Goal: Task Accomplishment & Management: Use online tool/utility

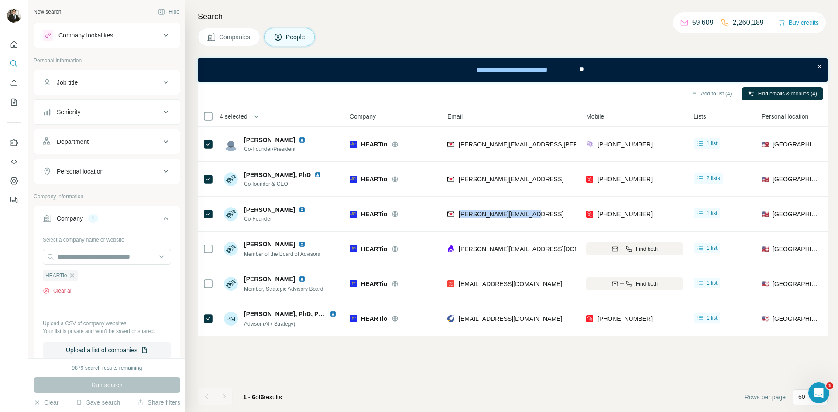
drag, startPoint x: 65, startPoint y: 293, endPoint x: 70, endPoint y: 291, distance: 5.9
click at [65, 294] on button "Clear all" at bounding box center [58, 291] width 30 height 8
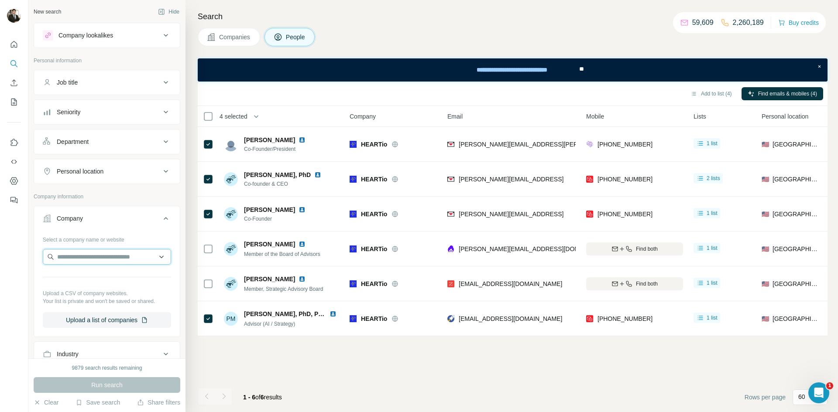
click at [67, 257] on input "text" at bounding box center [107, 257] width 128 height 16
type input "**********"
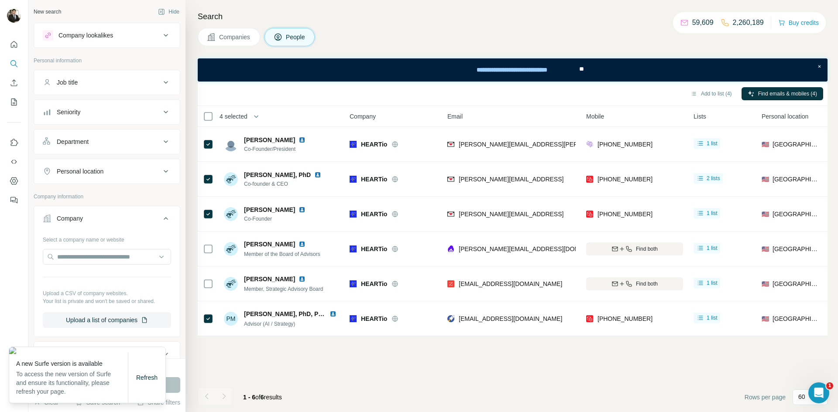
click at [176, 313] on div "Select a company name or website Upload a CSV of company websites. Your list is…" at bounding box center [107, 284] width 146 height 103
click at [131, 380] on div "Refresh" at bounding box center [146, 377] width 37 height 17
click at [148, 381] on span "Refresh" at bounding box center [146, 378] width 21 height 7
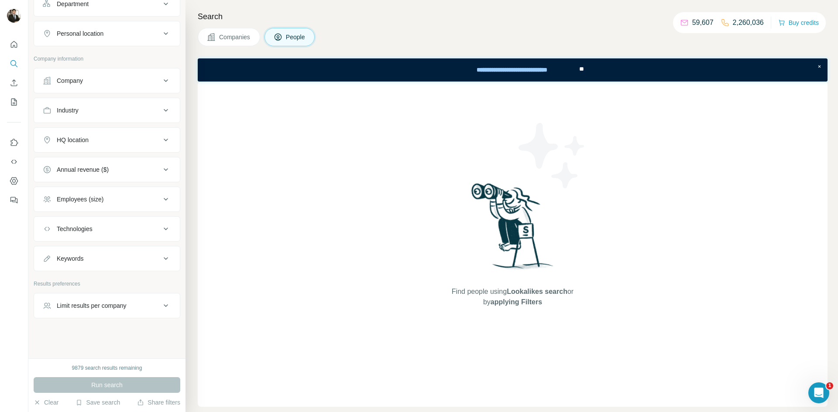
scroll to position [125, 0]
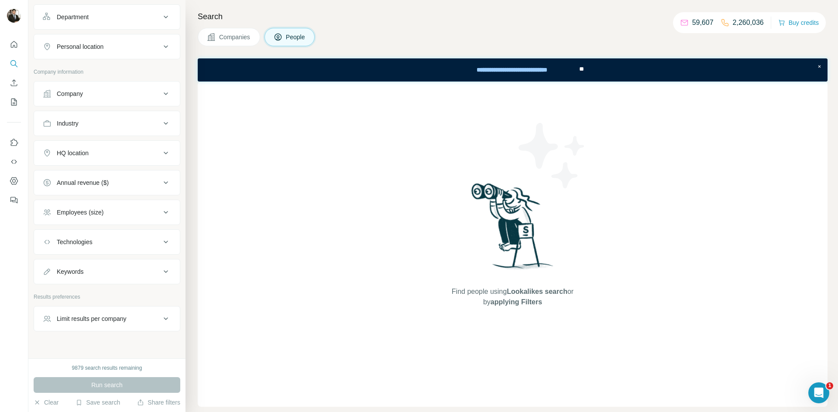
click at [96, 126] on div "Industry" at bounding box center [102, 123] width 118 height 9
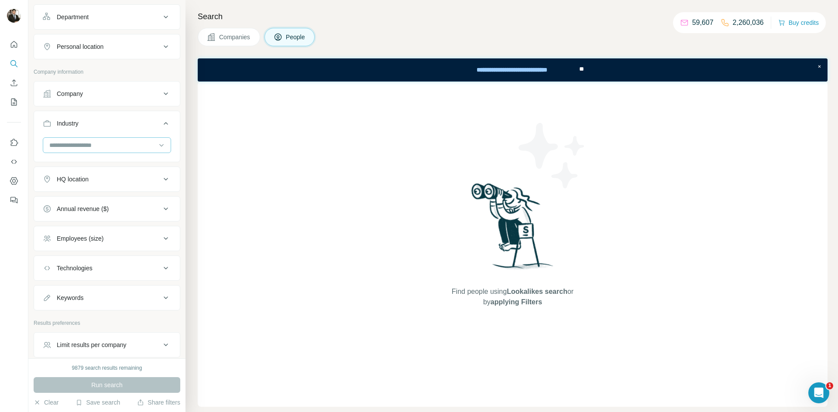
click at [75, 145] on input at bounding box center [102, 146] width 108 height 10
click at [306, 213] on div "Find people using Lookalikes search or by applying Filters" at bounding box center [513, 245] width 630 height 326
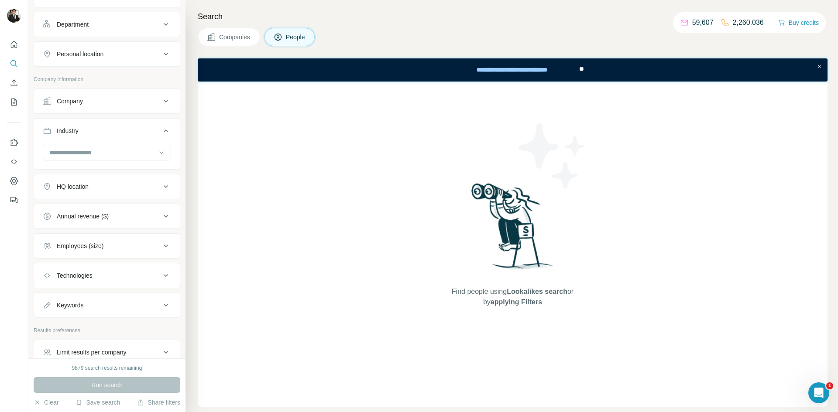
scroll to position [40, 0]
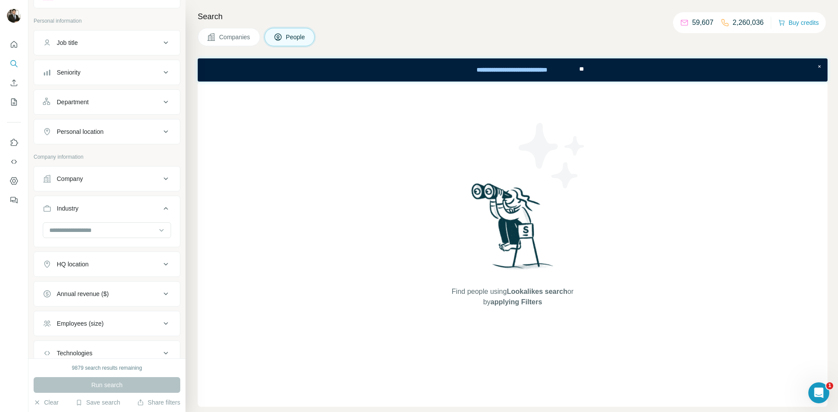
click at [113, 175] on div "Company" at bounding box center [102, 179] width 118 height 9
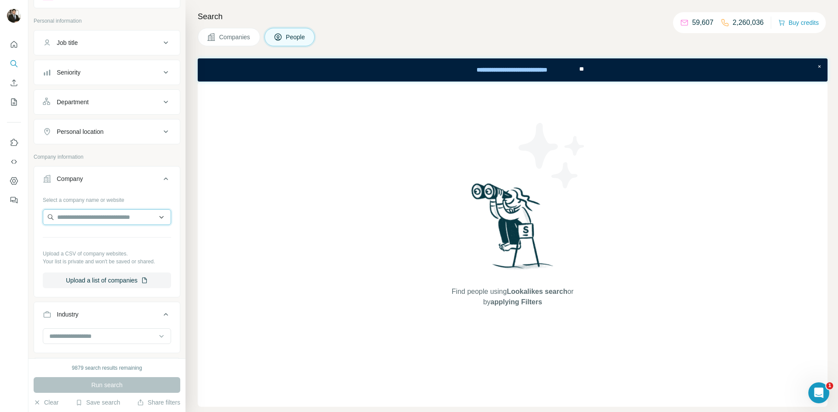
click at [69, 216] on input "text" at bounding box center [107, 218] width 128 height 16
paste input "**********"
type input "**********"
click at [91, 239] on p "Relentless" at bounding box center [89, 237] width 42 height 9
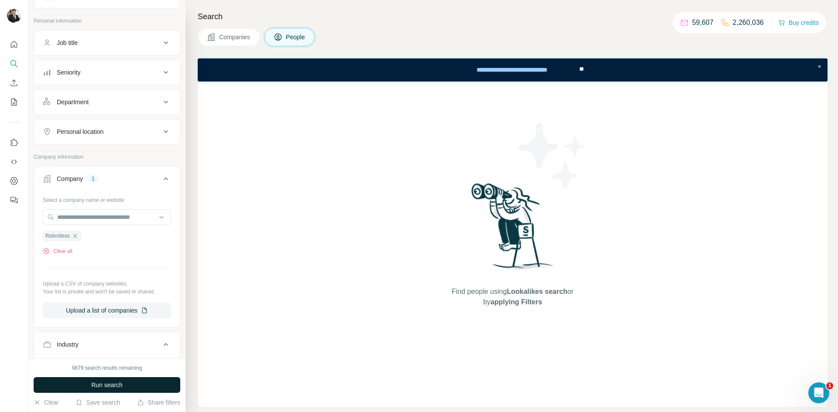
click at [88, 385] on button "Run search" at bounding box center [107, 386] width 147 height 16
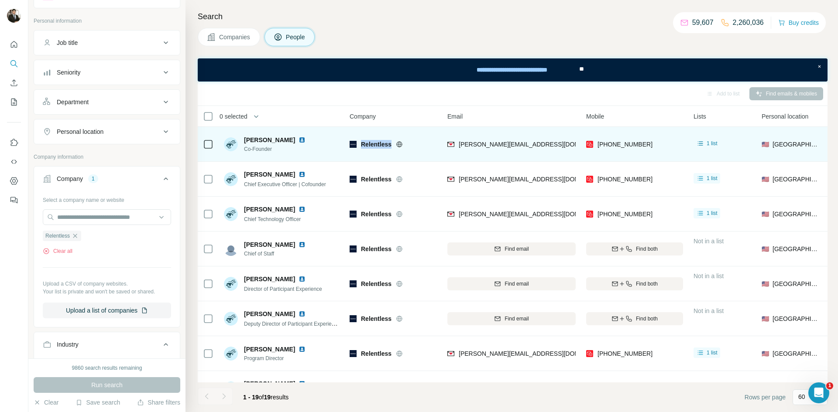
drag, startPoint x: 392, startPoint y: 144, endPoint x: 361, endPoint y: 144, distance: 31.4
click at [361, 144] on div "Relentless" at bounding box center [399, 144] width 76 height 9
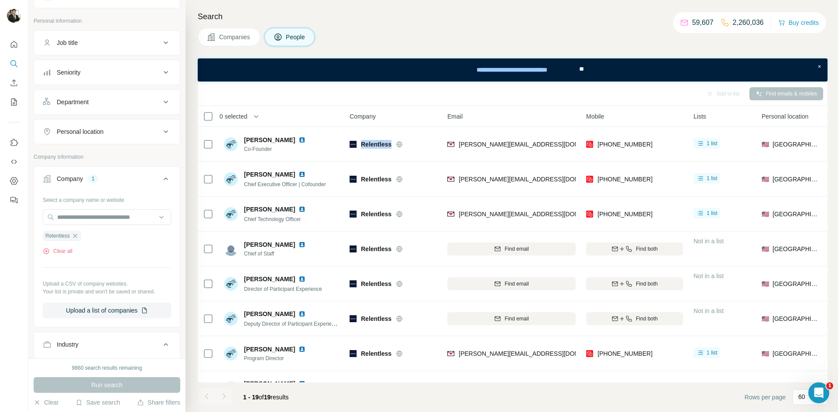
copy span "Relentless"
click at [61, 253] on button "Clear all" at bounding box center [58, 251] width 30 height 8
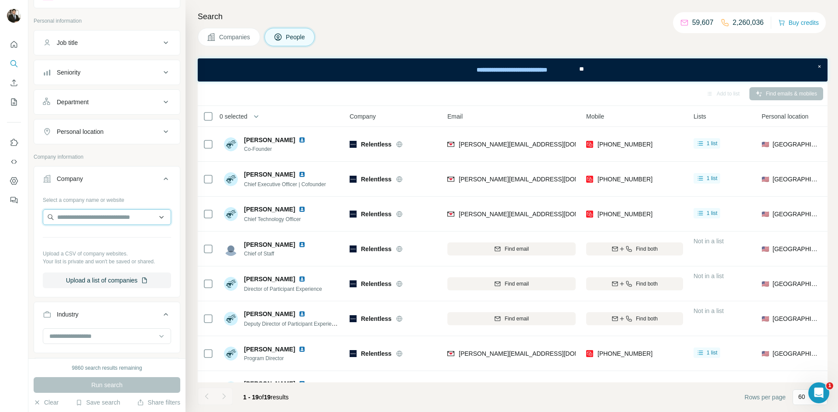
click at [66, 214] on input "text" at bounding box center [107, 218] width 128 height 16
type input "**********"
click at [83, 246] on p "[DOMAIN_NAME]" at bounding box center [89, 245] width 42 height 8
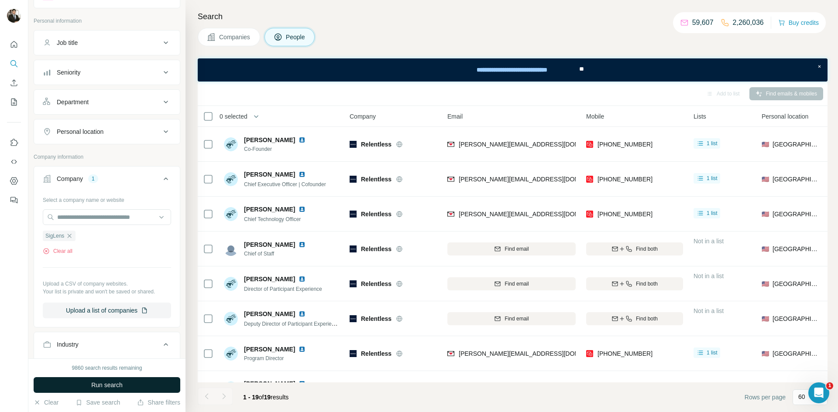
click at [119, 388] on span "Run search" at bounding box center [106, 385] width 31 height 9
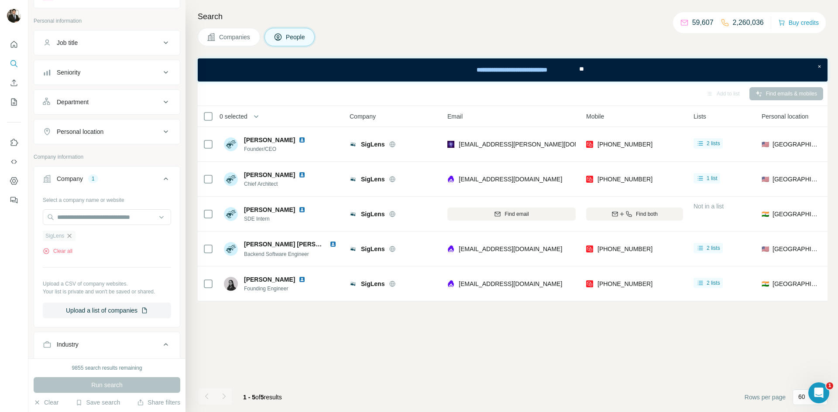
click at [68, 237] on icon "button" at bounding box center [69, 236] width 7 height 7
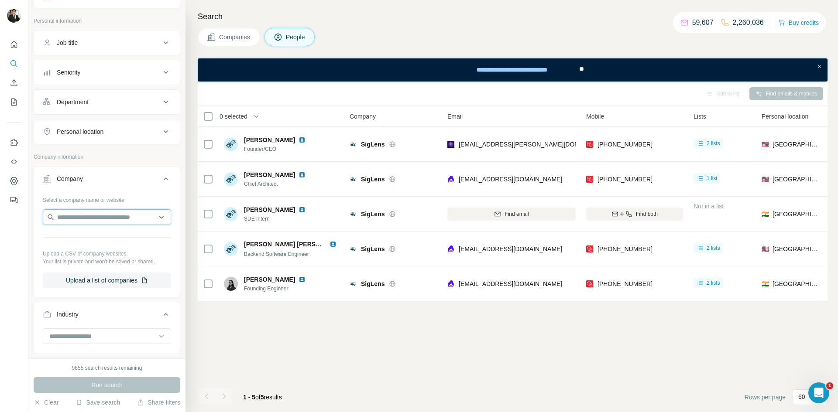
click at [78, 217] on input "text" at bounding box center [107, 218] width 128 height 16
paste input "**********"
type input "**********"
click at [113, 230] on div "Elemental Machines [DOMAIN_NAME]" at bounding box center [107, 241] width 124 height 24
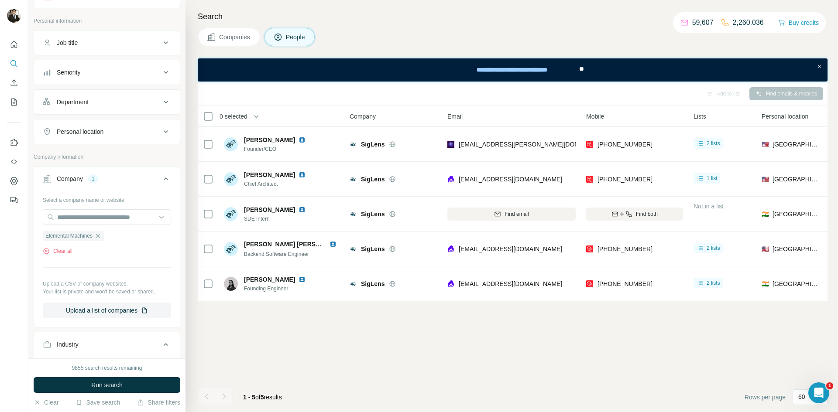
click at [100, 385] on span "Run search" at bounding box center [106, 385] width 31 height 9
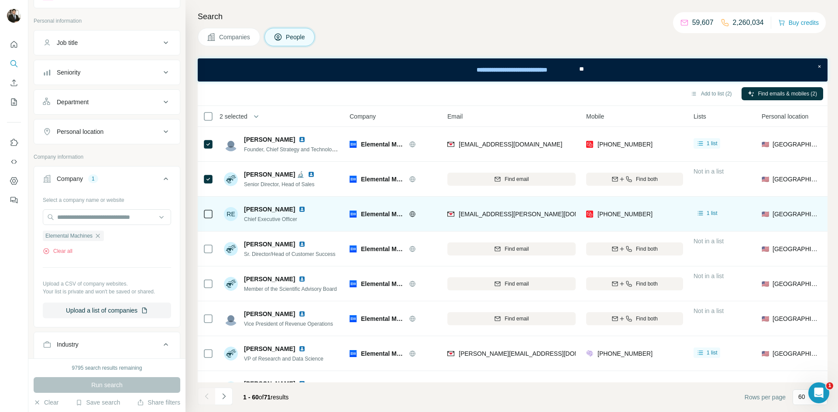
click at [206, 205] on div at bounding box center [208, 214] width 10 height 24
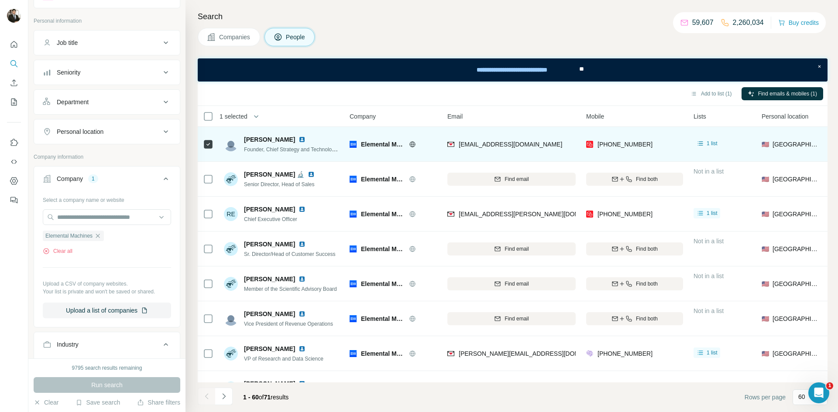
click at [212, 137] on div at bounding box center [208, 144] width 10 height 24
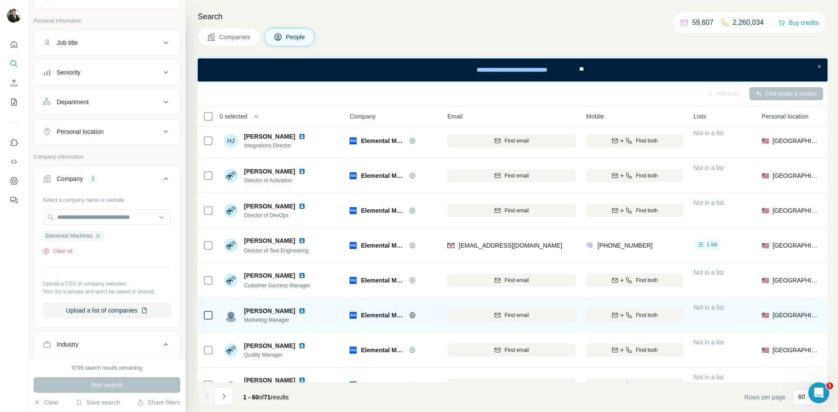
scroll to position [571, 0]
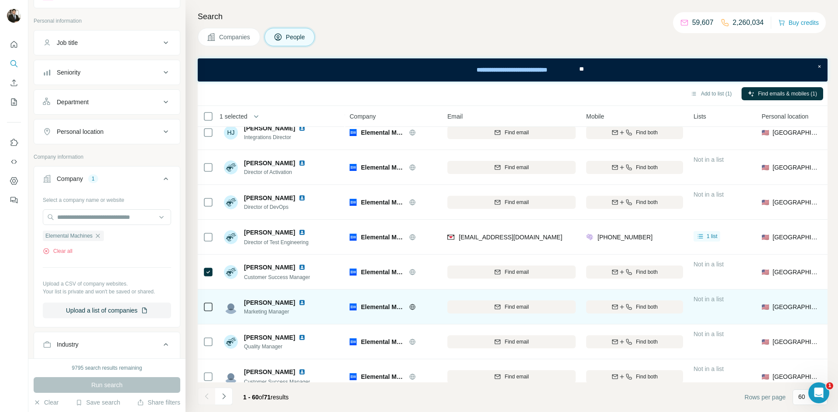
click at [206, 302] on div at bounding box center [208, 307] width 10 height 24
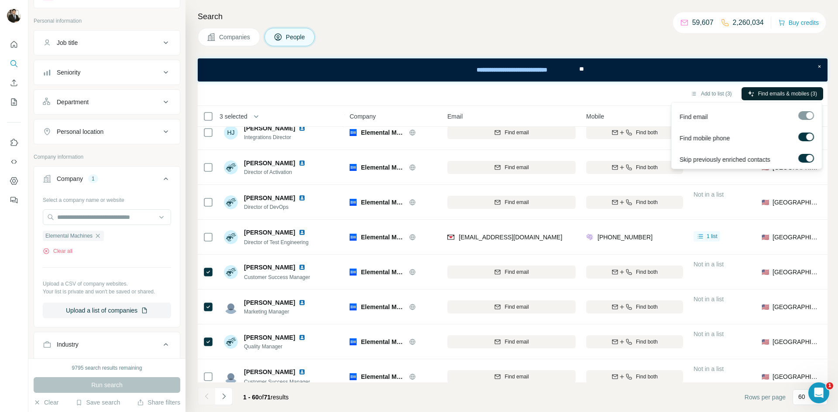
click at [770, 94] on span "Find emails & mobiles (3)" at bounding box center [787, 94] width 59 height 8
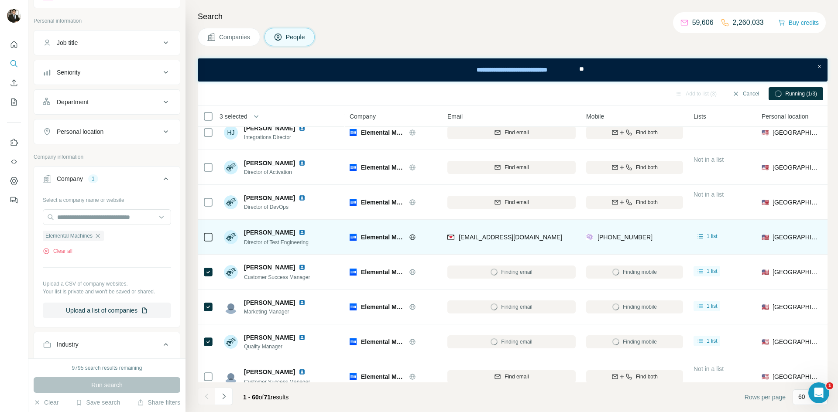
click at [299, 234] on img at bounding box center [302, 232] width 7 height 7
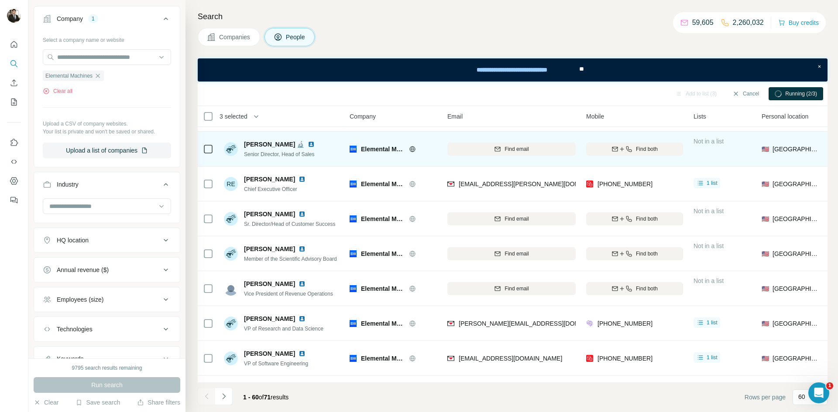
scroll to position [8, 0]
